Goal: Go to known website: Access a specific website the user already knows

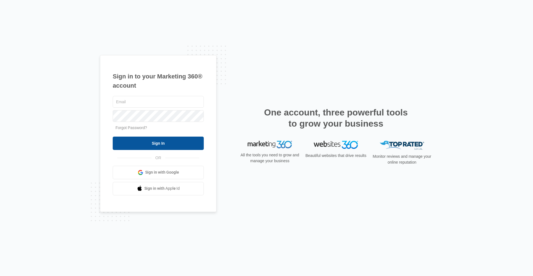
type input "[PERSON_NAME][EMAIL_ADDRESS][PERSON_NAME][DOMAIN_NAME]"
click at [174, 145] on input "Sign In" at bounding box center [158, 142] width 91 height 13
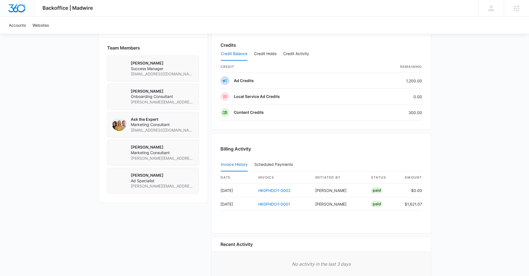
scroll to position [439, 0]
